Goal: Communication & Community: Participate in discussion

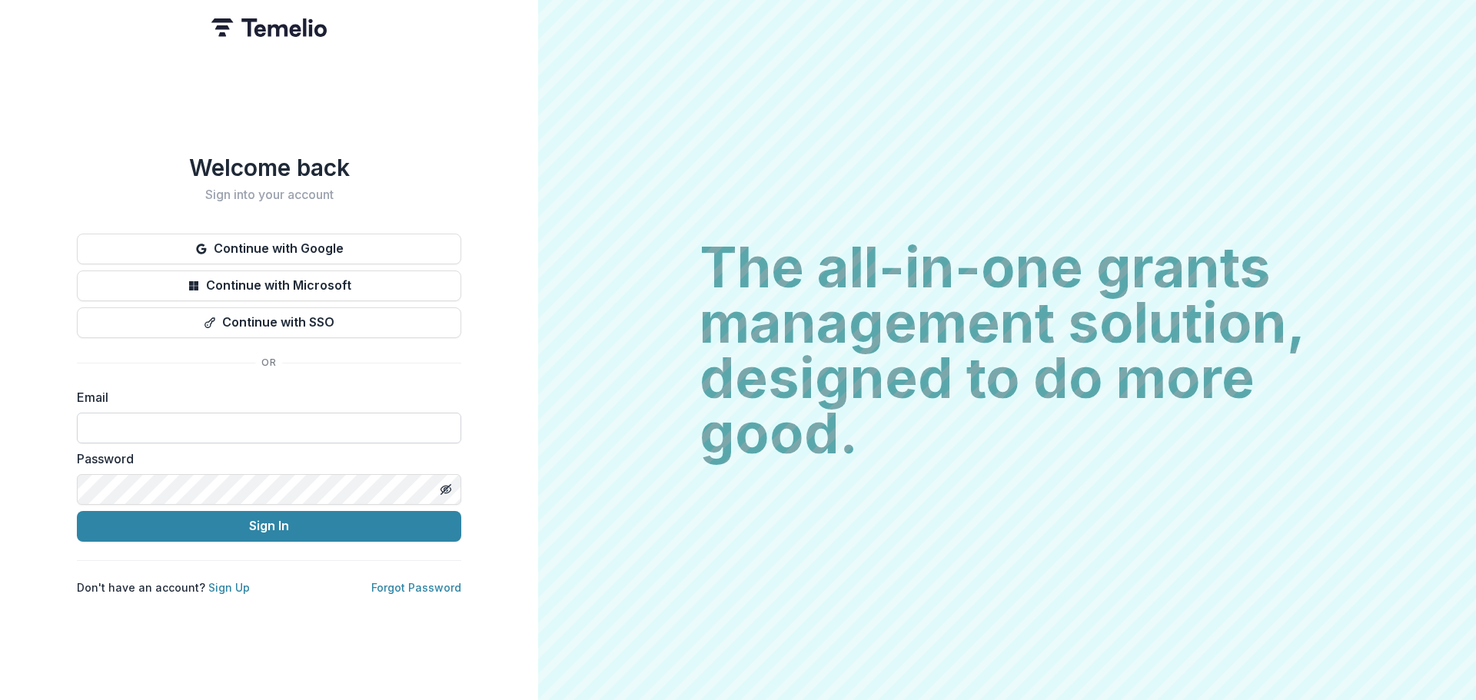
click at [147, 414] on input at bounding box center [269, 428] width 384 height 31
type input "**********"
click at [278, 467] on div "Password" at bounding box center [269, 477] width 384 height 55
click at [448, 484] on line "Toggle password visibility" at bounding box center [445, 488] width 9 height 9
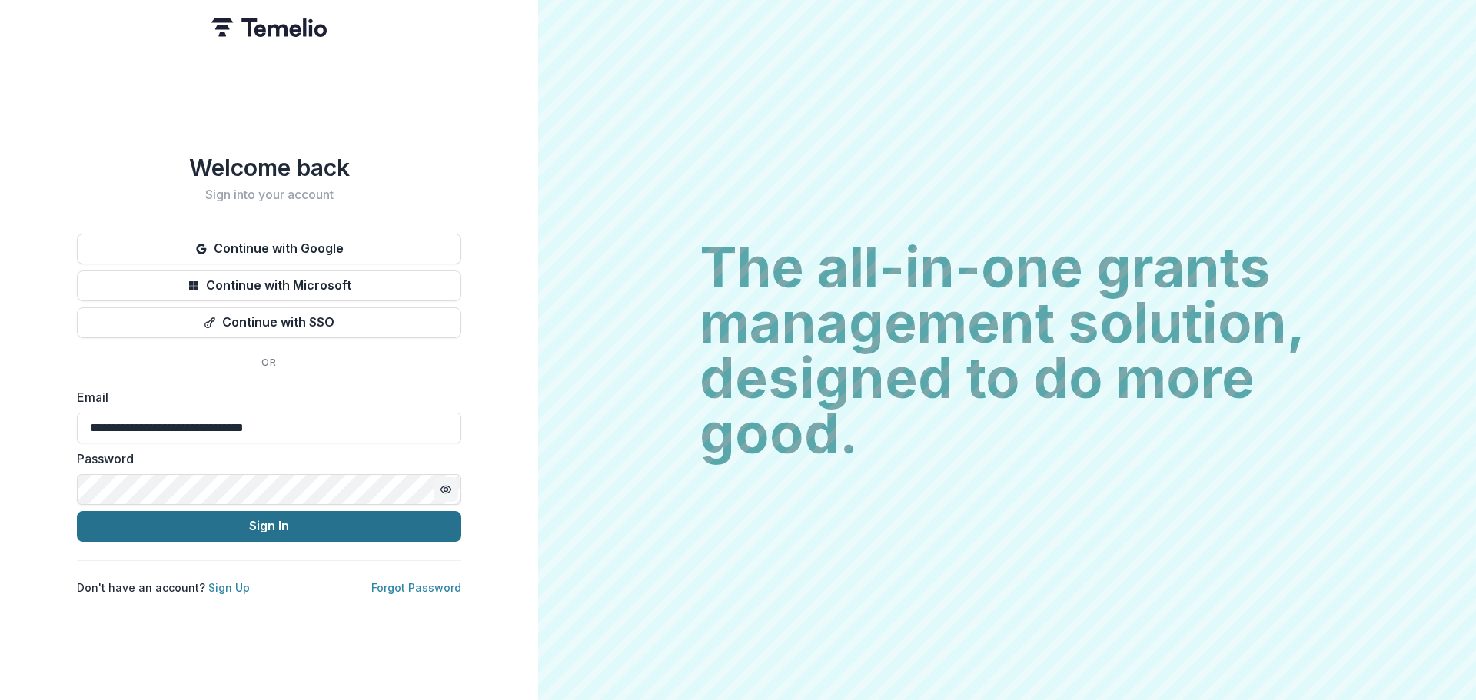
click at [275, 522] on button "Sign In" at bounding box center [269, 526] width 384 height 31
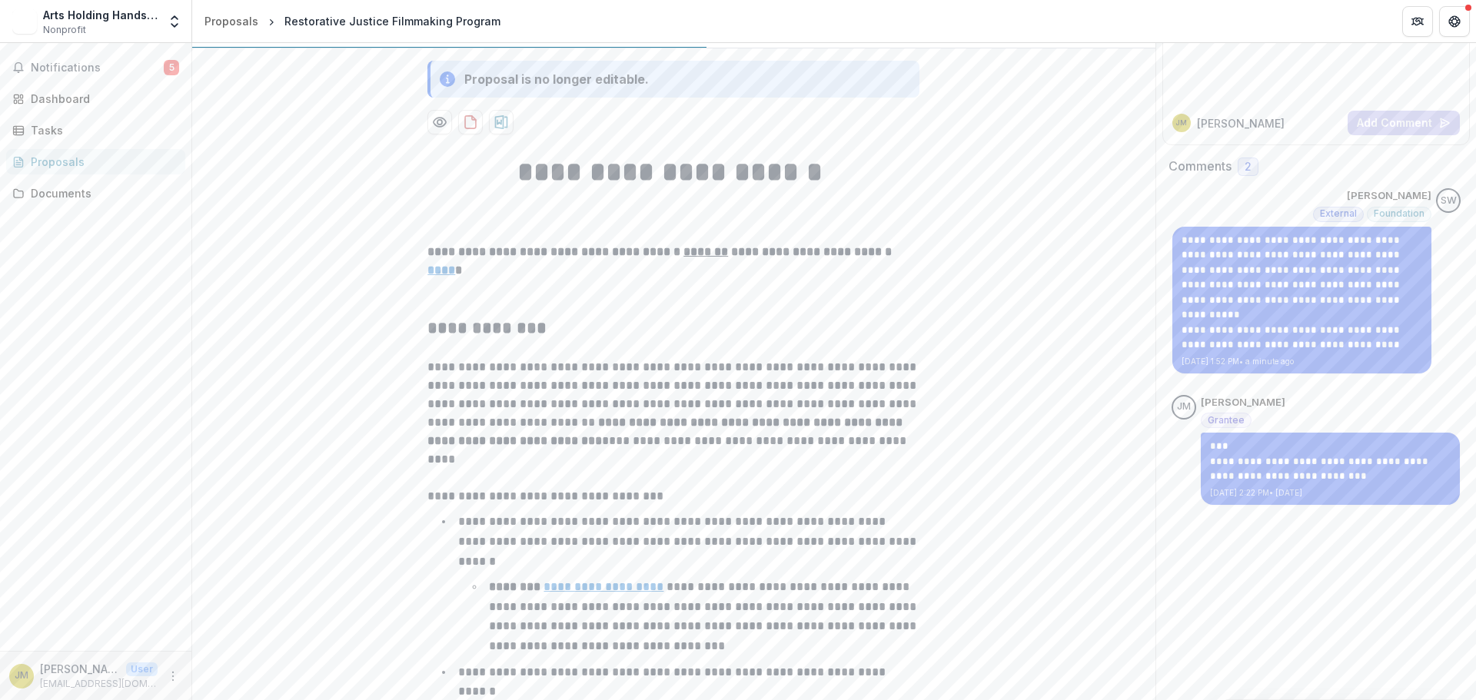
scroll to position [158, 0]
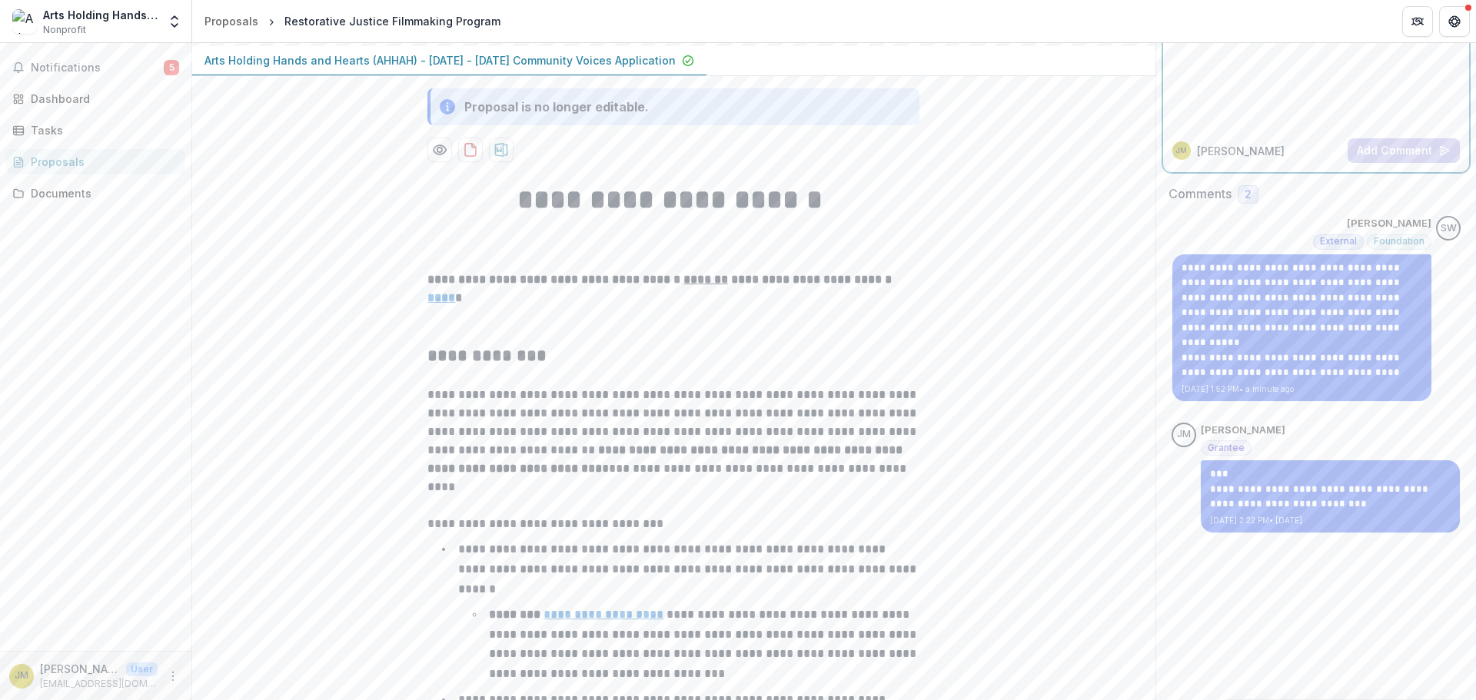
click at [1216, 110] on div at bounding box center [1316, 84] width 307 height 89
click at [1383, 145] on button "Add Comment" at bounding box center [1403, 150] width 112 height 25
